Goal: Task Accomplishment & Management: Manage account settings

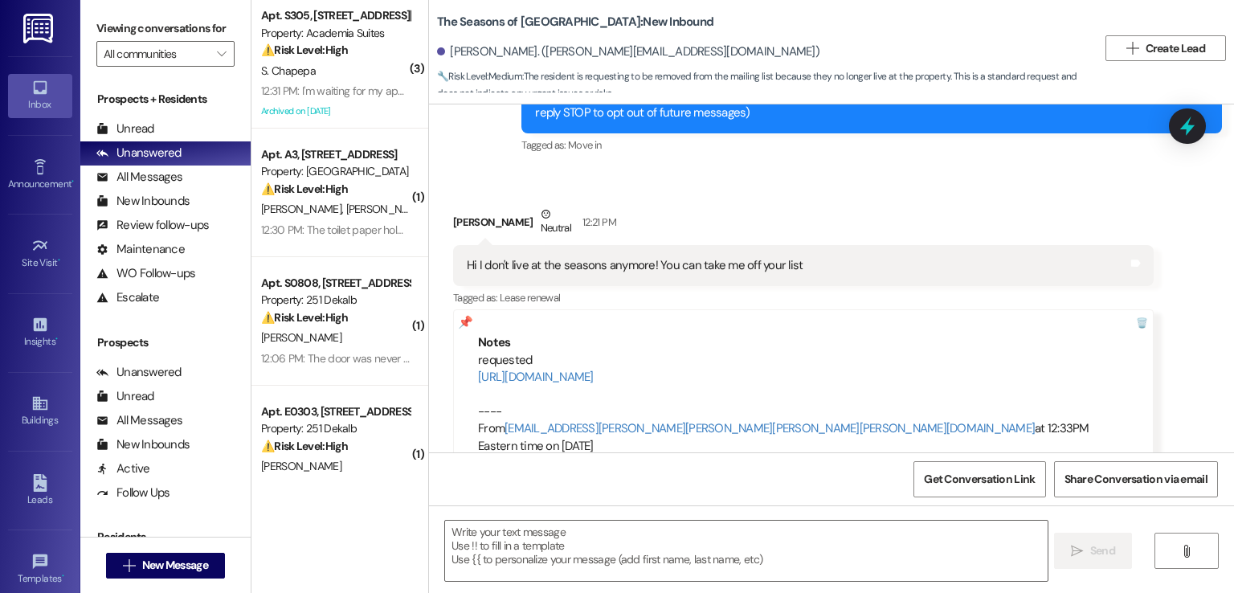
scroll to position [141, 0]
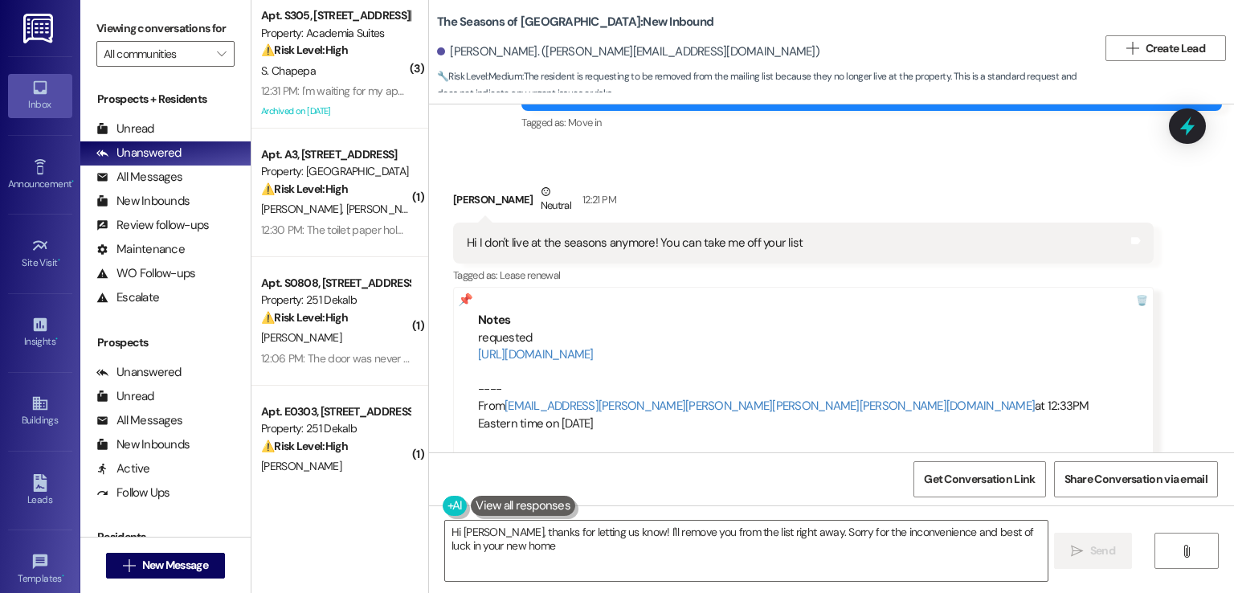
type textarea "Hi Robert, thanks for letting us know! I'll remove you from the list right away…"
drag, startPoint x: 668, startPoint y: 55, endPoint x: 524, endPoint y: 46, distance: 144.1
click at [524, 46] on div "Robert Phinney. (truman@trumanvisuals.com)" at bounding box center [628, 51] width 382 height 17
copy div "truman@trumanvisuals.com"
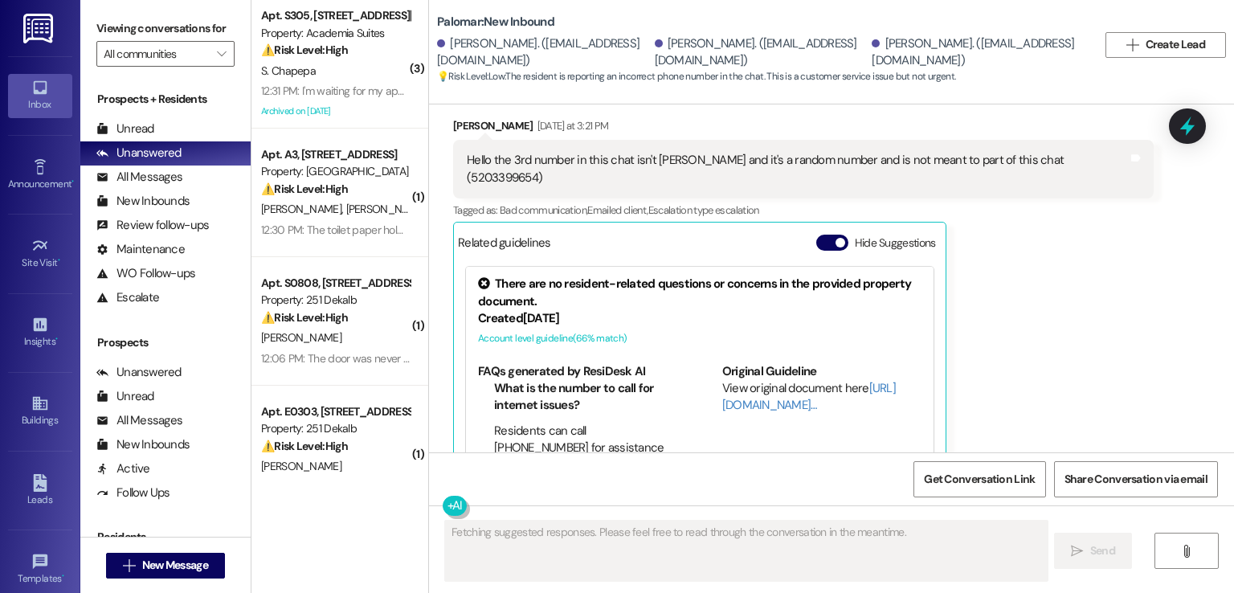
scroll to position [338, 0]
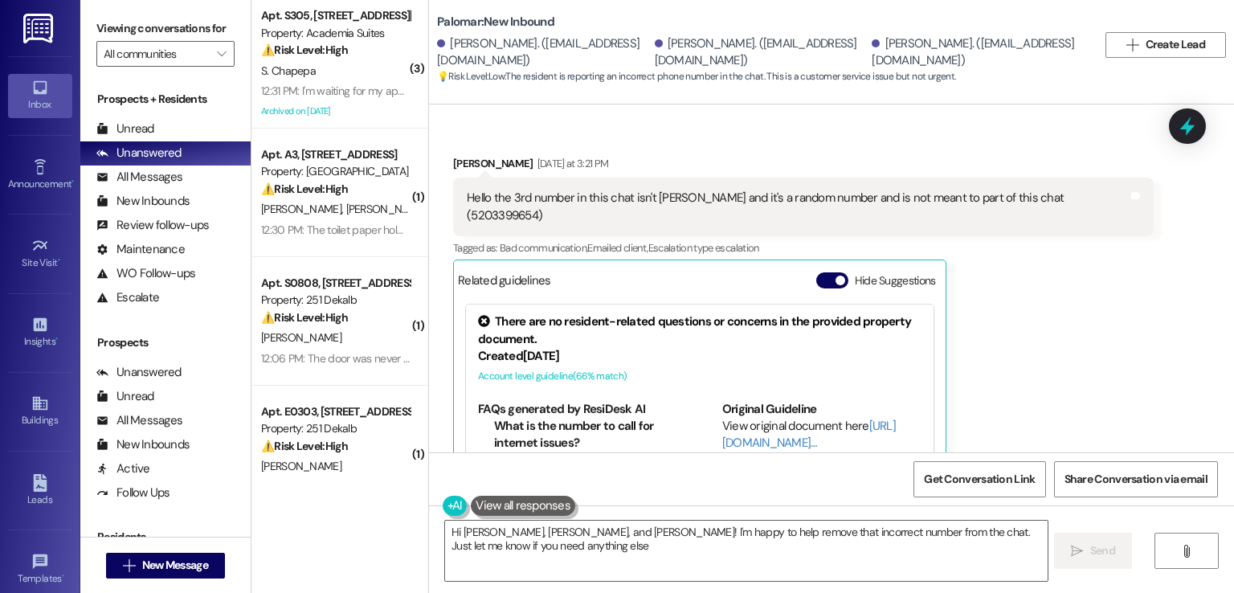
type textarea "Hi [PERSON_NAME], [PERSON_NAME], and [PERSON_NAME]! I'm happy to help remove th…"
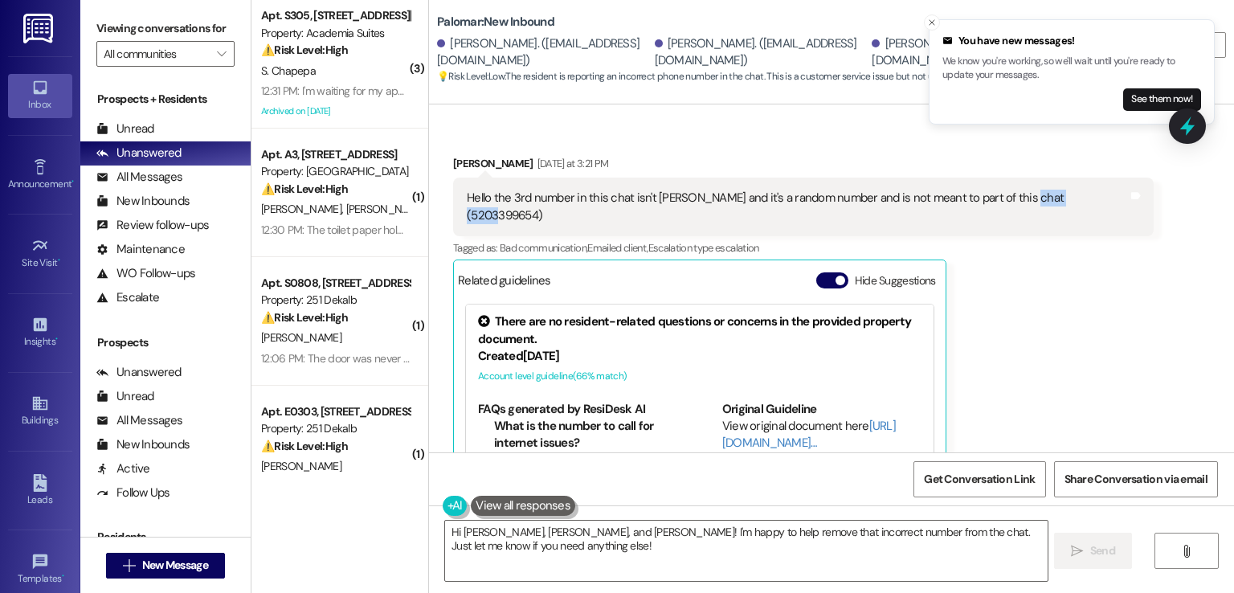
drag, startPoint x: 1074, startPoint y: 194, endPoint x: 1007, endPoint y: 197, distance: 67.6
click at [1007, 197] on div "Hello the 3rd number in this chat isn't [PERSON_NAME] and it's a random number …" at bounding box center [797, 207] width 661 height 35
copy div "5203399654"
click at [1059, 193] on div "Hello the 3rd number in this chat isn't [PERSON_NAME] and it's a random number …" at bounding box center [797, 207] width 661 height 35
drag, startPoint x: 1009, startPoint y: 200, endPoint x: 1073, endPoint y: 199, distance: 63.5
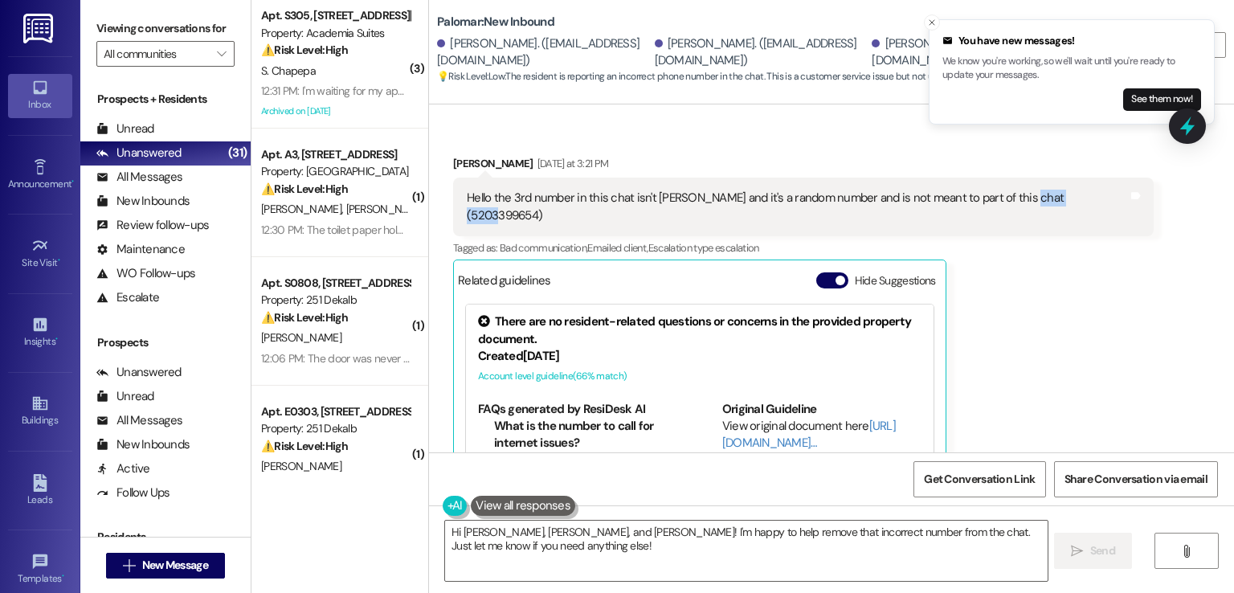
click at [1073, 199] on div "Hello the 3rd number in this chat isn't [PERSON_NAME] and it's a random number …" at bounding box center [797, 207] width 661 height 35
copy div "5203399654"
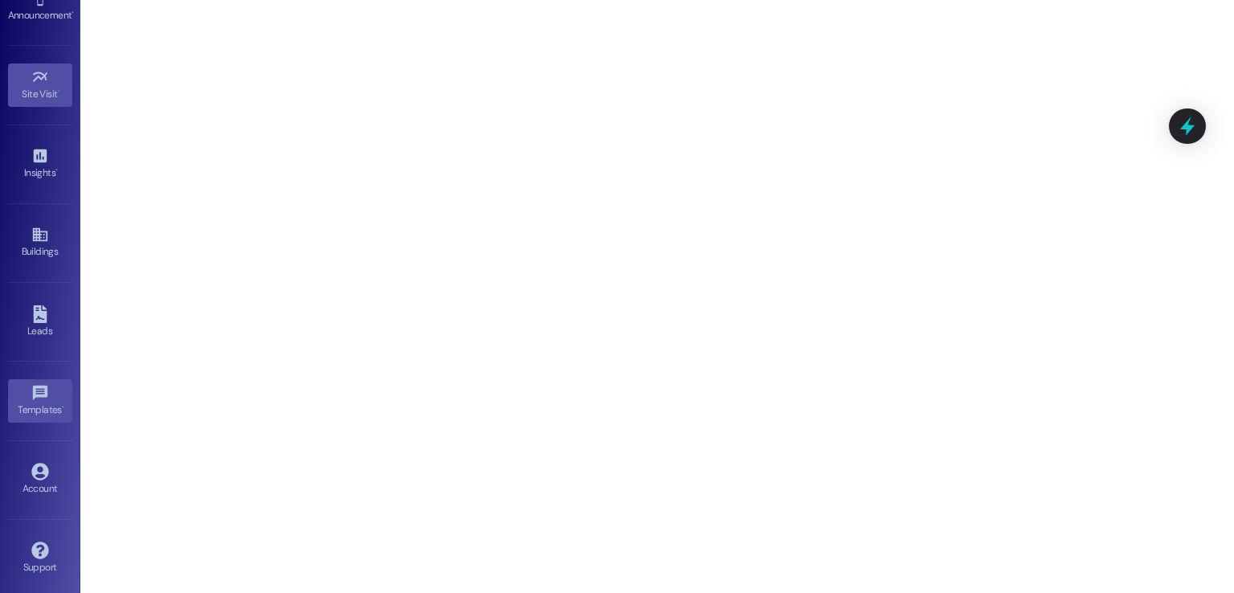
scroll to position [170, 0]
click at [31, 480] on div "Account" at bounding box center [40, 488] width 80 height 16
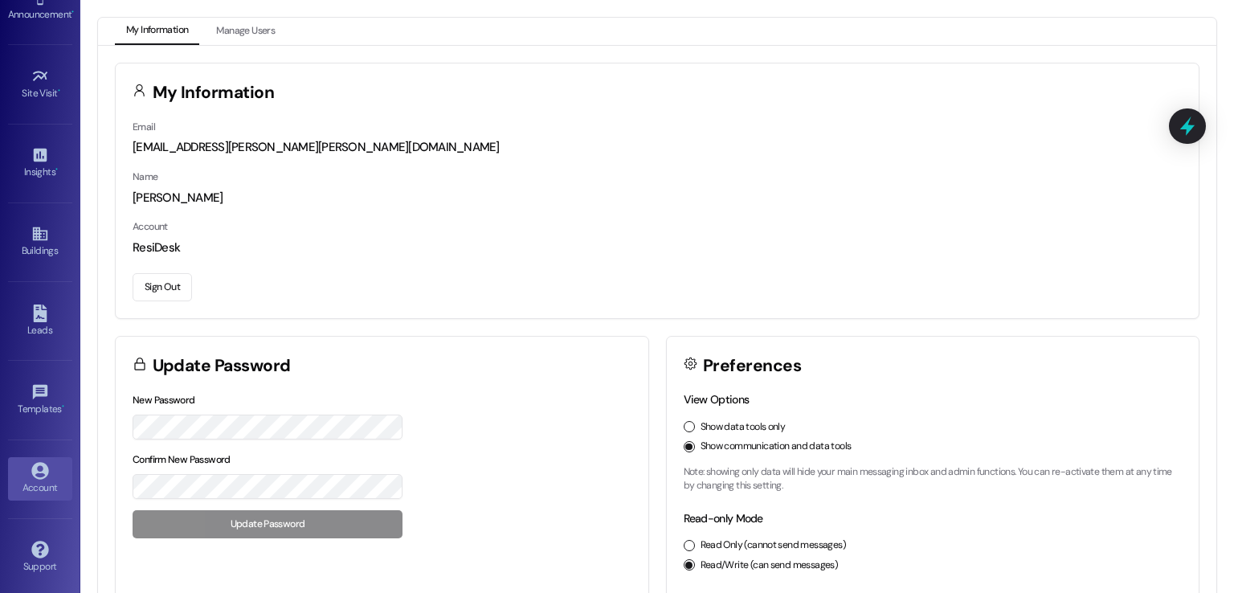
click at [147, 290] on button "Sign Out" at bounding box center [162, 287] width 59 height 28
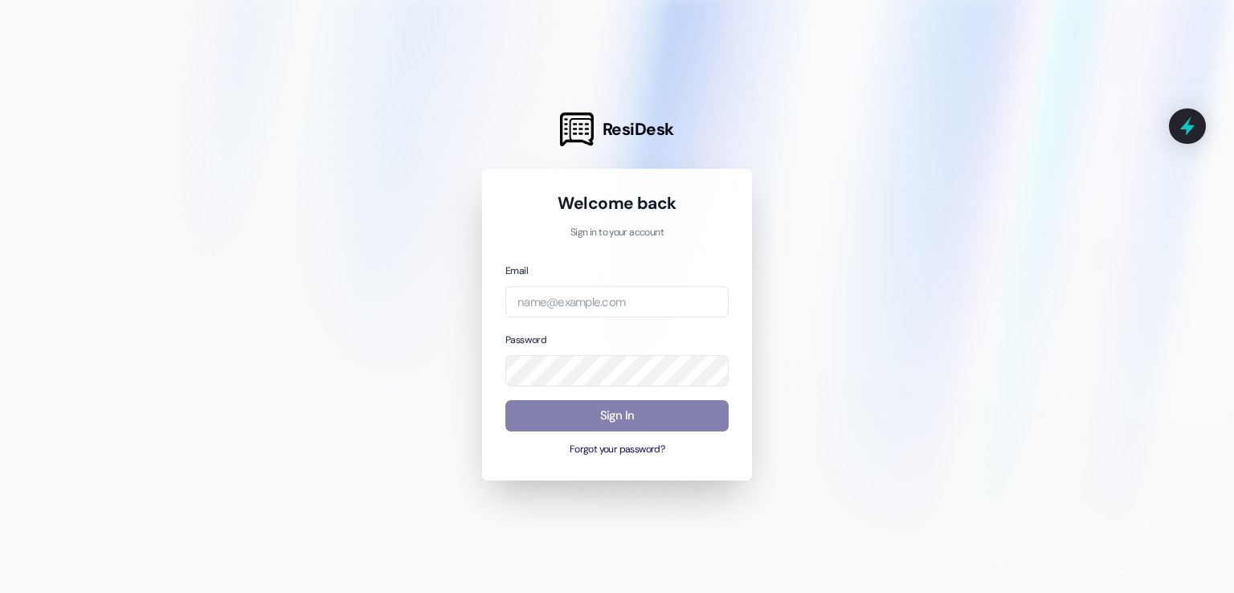
type input "automated-surveys-resprop@resprop.com"
